Goal: Transaction & Acquisition: Purchase product/service

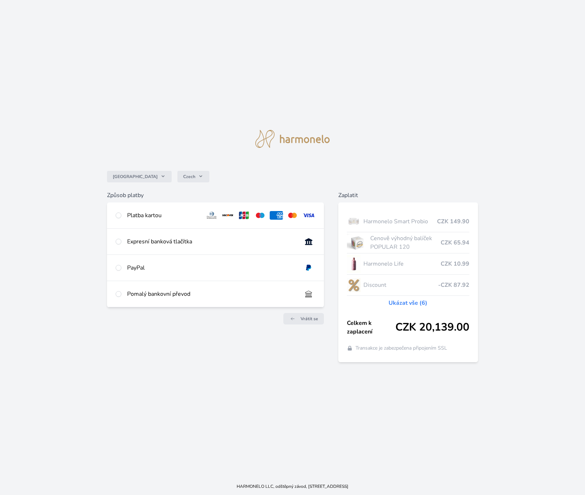
click at [132, 211] on div "Platba kartou" at bounding box center [163, 215] width 72 height 9
radio input "true"
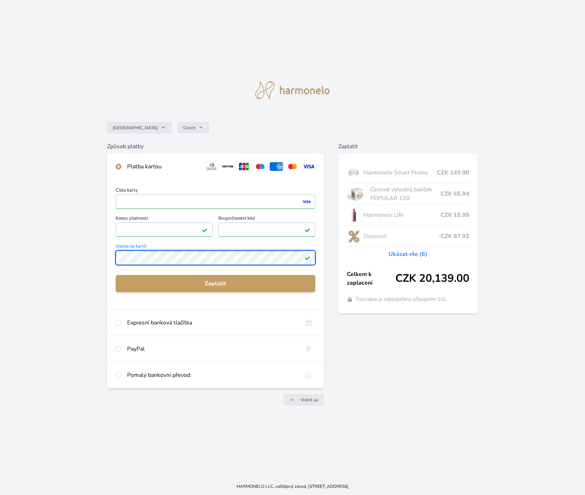
click at [102, 252] on div "Česko Czech Způsob platby Platba kartou Číslo karty <p>Your browser does not su…" at bounding box center [292, 239] width 585 height 478
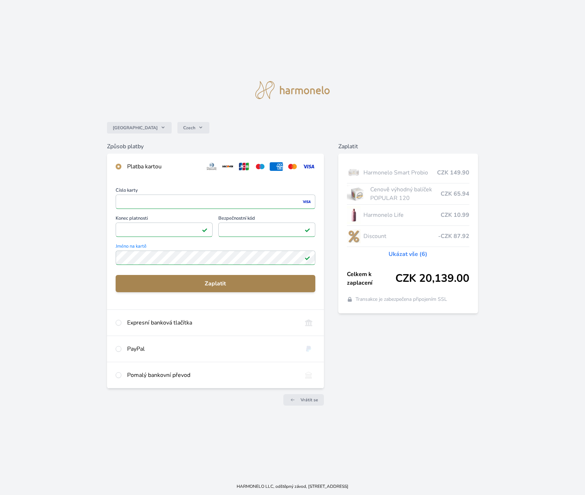
click at [184, 285] on span "Zaplatit" at bounding box center [215, 283] width 188 height 9
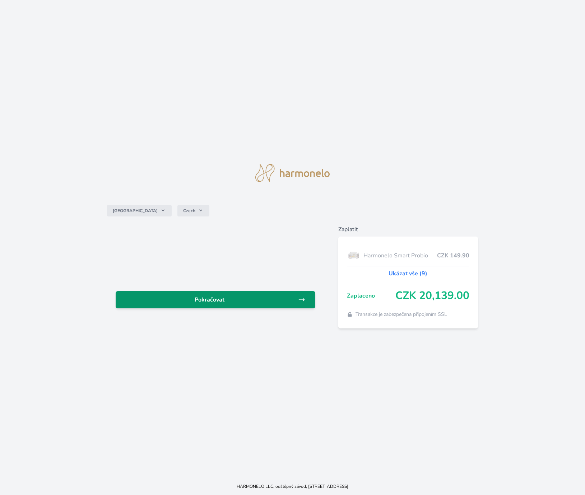
click at [226, 300] on span "Pokračovat" at bounding box center [209, 299] width 177 height 9
